Goal: Task Accomplishment & Management: Manage account settings

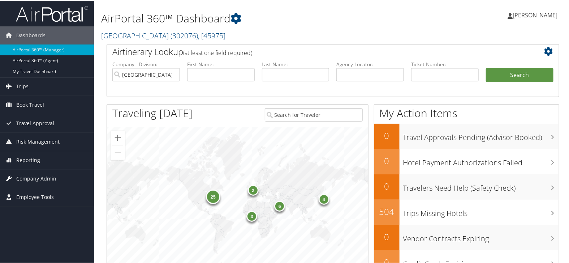
click at [49, 172] on span "Company Admin" at bounding box center [36, 178] width 40 height 18
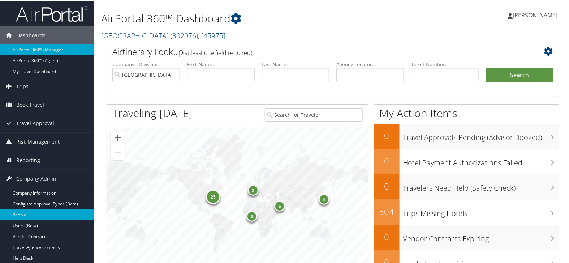
click at [35, 217] on link "People" at bounding box center [47, 214] width 94 height 11
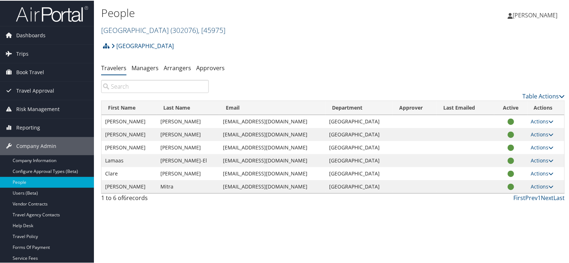
click at [147, 28] on link "Temple University ( 302076 ) , [ 45975 ]" at bounding box center [163, 30] width 124 height 10
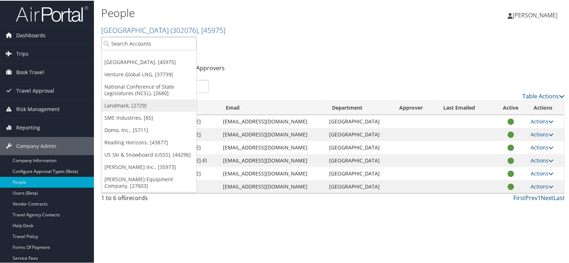
click at [138, 106] on link "Landmark, [2729]" at bounding box center [149, 105] width 95 height 12
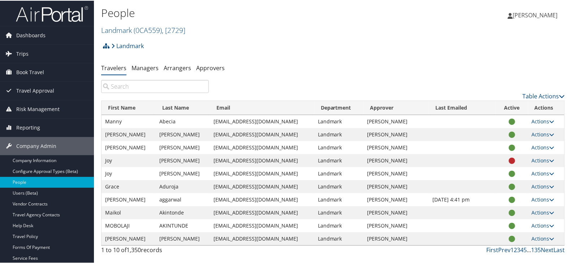
click at [157, 85] on input "search" at bounding box center [155, 85] width 108 height 13
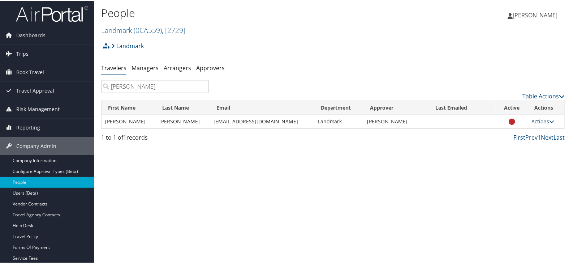
type input "gerson"
click at [535, 119] on link "Actions" at bounding box center [543, 120] width 23 height 7
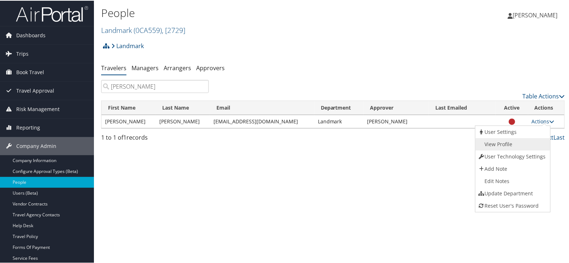
click at [521, 142] on link "View Profile" at bounding box center [512, 143] width 73 height 12
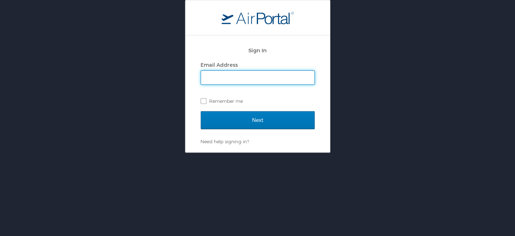
type input "[PERSON_NAME][EMAIL_ADDRESS][PERSON_NAME][DOMAIN_NAME]"
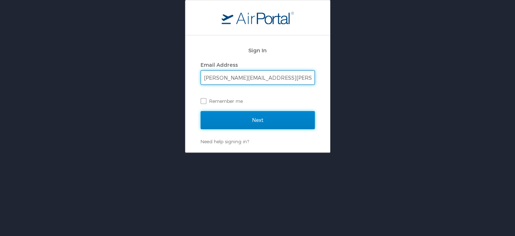
click at [258, 114] on input "Next" at bounding box center [258, 120] width 114 height 18
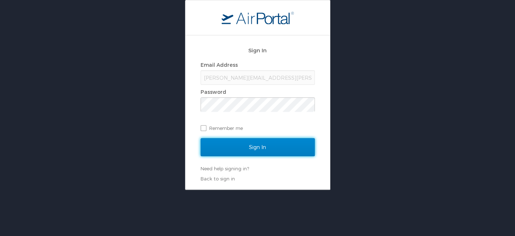
click at [256, 140] on input "Sign In" at bounding box center [258, 147] width 114 height 18
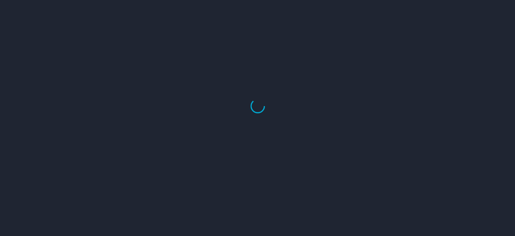
select select "US"
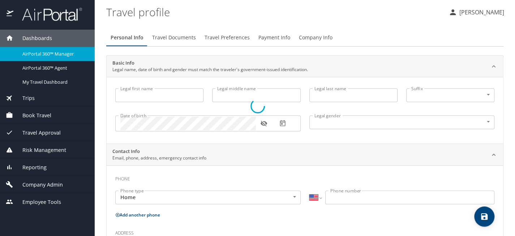
click at [175, 38] on div at bounding box center [257, 107] width 515 height 260
click at [44, 167] on div at bounding box center [257, 107] width 515 height 260
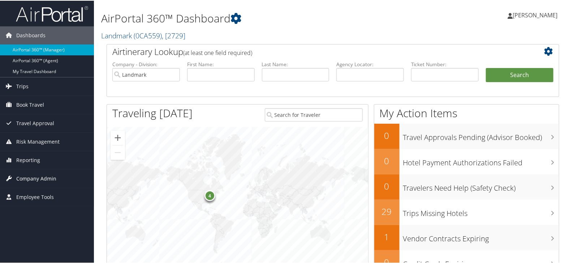
click at [30, 176] on span "Company Admin" at bounding box center [36, 178] width 40 height 18
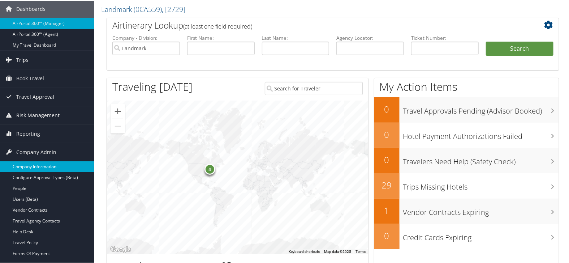
scroll to position [40, 0]
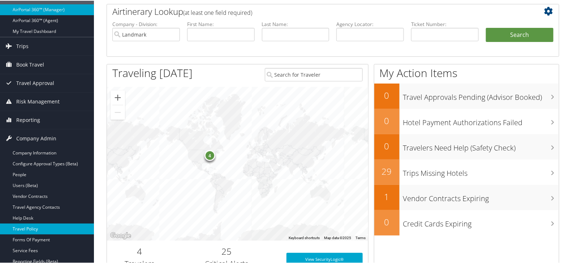
click at [48, 226] on link "Travel Policy" at bounding box center [47, 228] width 94 height 11
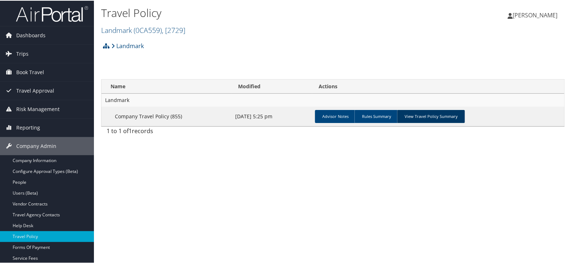
click at [429, 116] on link "View Travel Policy Summary" at bounding box center [431, 115] width 68 height 13
